Goal: Use online tool/utility: Use online tool/utility

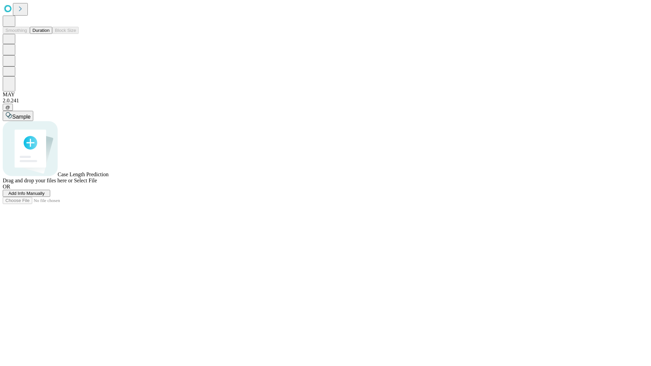
click at [49, 34] on button "Duration" at bounding box center [41, 30] width 22 height 7
click at [97, 183] on span "Select File" at bounding box center [85, 181] width 23 height 6
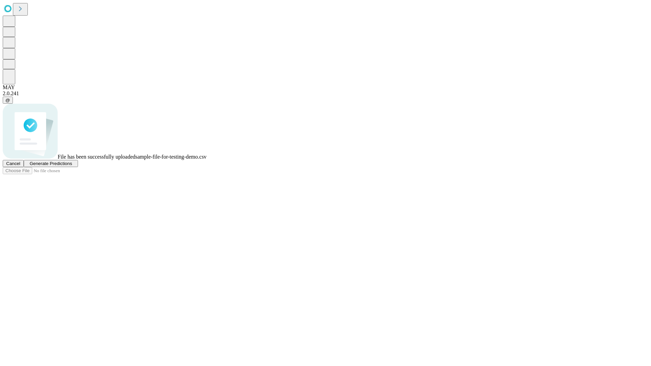
click at [72, 166] on span "Generate Predictions" at bounding box center [50, 163] width 42 height 5
